Goal: Find specific page/section: Find specific page/section

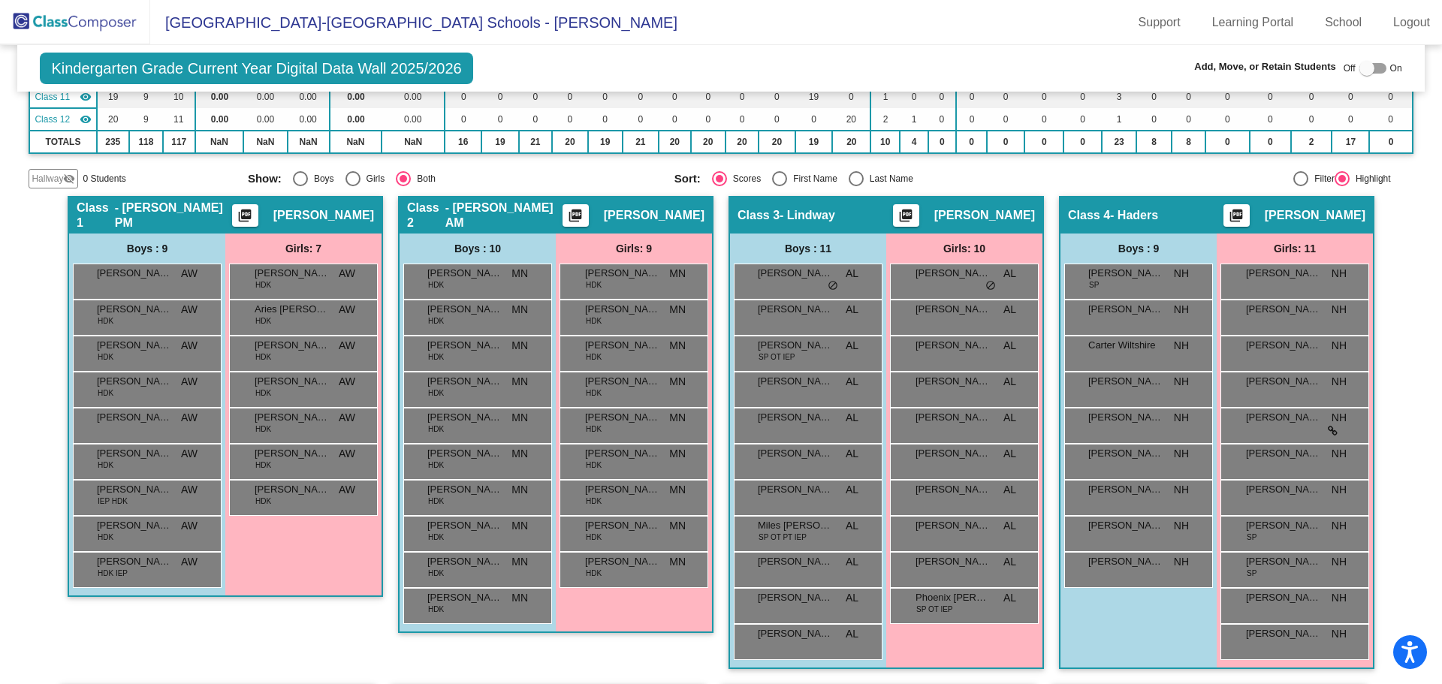
scroll to position [107, 0]
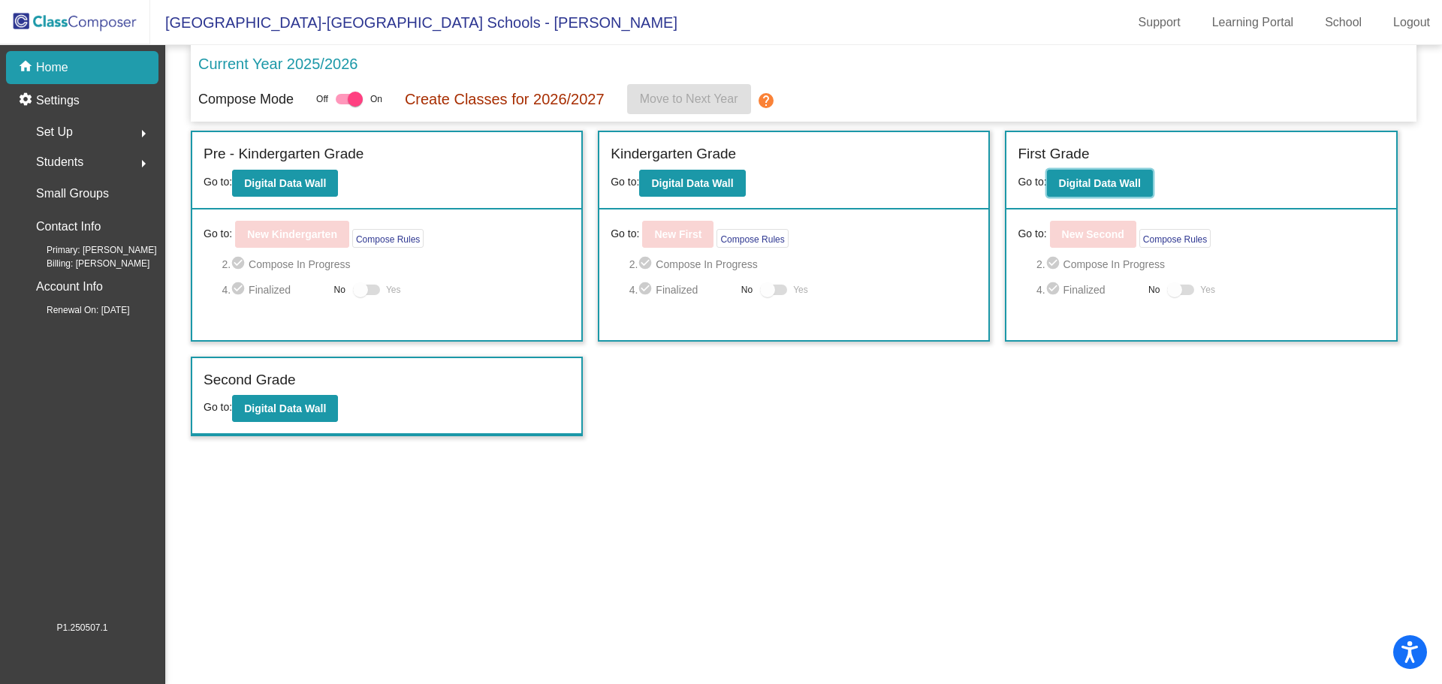
click at [1098, 175] on button "Digital Data Wall" at bounding box center [1100, 183] width 106 height 27
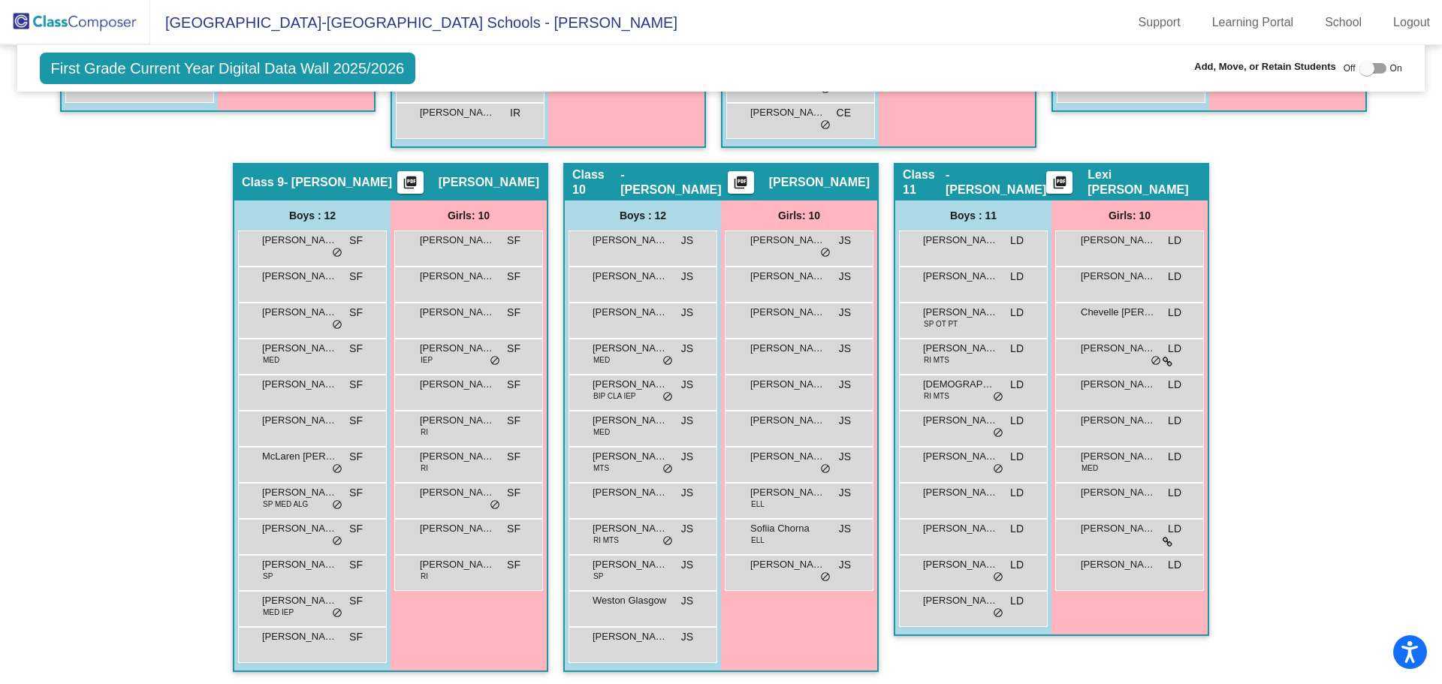
scroll to position [1505, 0]
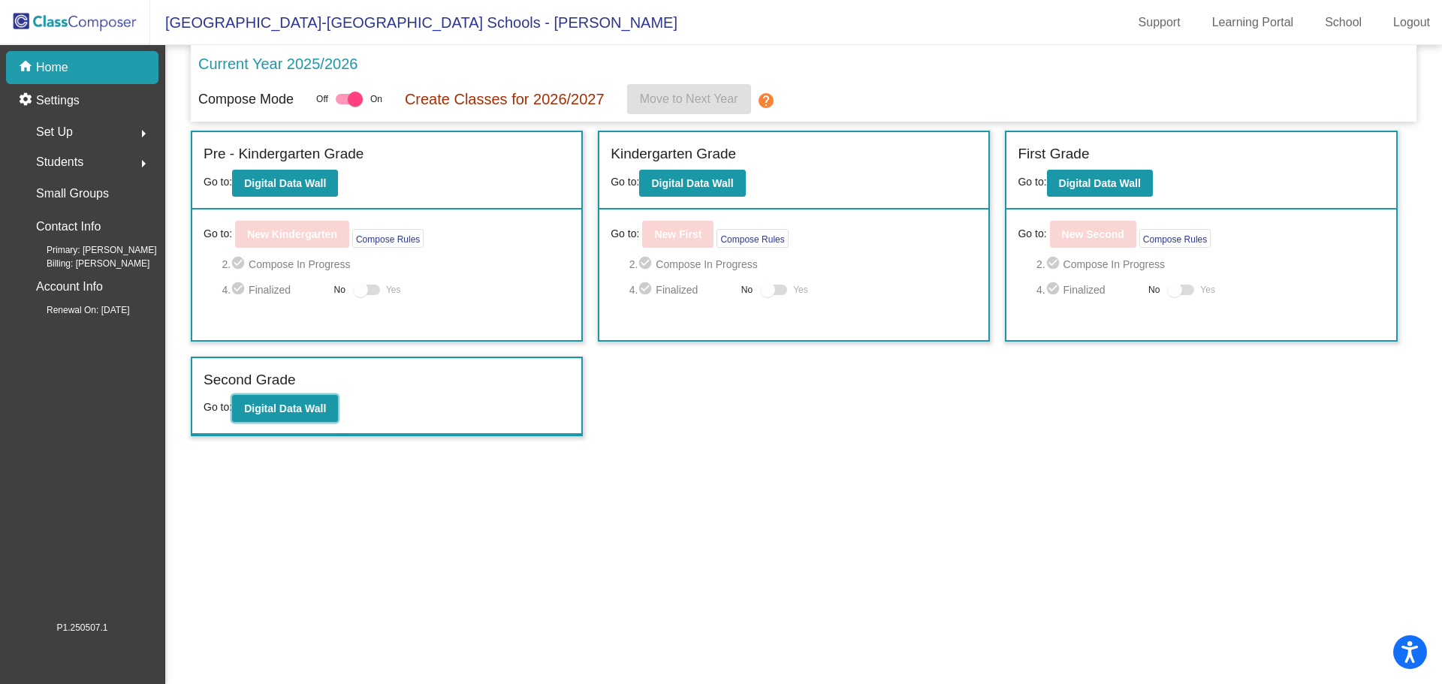
click at [281, 408] on b "Digital Data Wall" at bounding box center [285, 408] width 82 height 12
